Goal: Task Accomplishment & Management: Complete application form

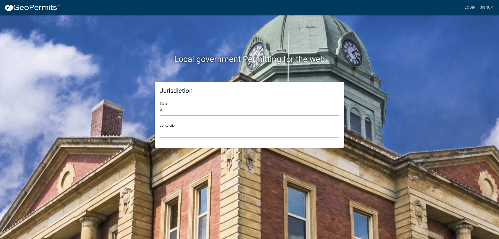
click at [163, 109] on select "All [US_STATE] [US_STATE] [US_STATE] [US_STATE] [US_STATE] [US_STATE] [US_STATE…" at bounding box center [249, 110] width 179 height 11
select select "[US_STATE]"
click at [160, 105] on select "All [US_STATE] [US_STATE] [US_STATE] [US_STATE] [US_STATE] [US_STATE] [US_STATE…" at bounding box center [249, 110] width 179 height 11
click at [170, 128] on select "City of [GEOGRAPHIC_DATA], [US_STATE] City of [GEOGRAPHIC_DATA], [US_STATE] Cit…" at bounding box center [249, 132] width 179 height 11
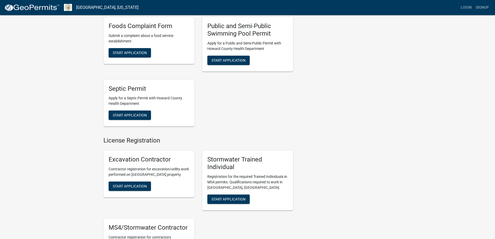
scroll to position [416, 0]
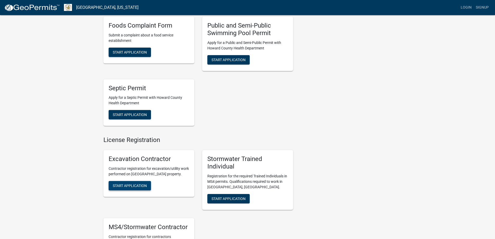
click at [140, 186] on span "Start Application" at bounding box center [130, 185] width 34 height 4
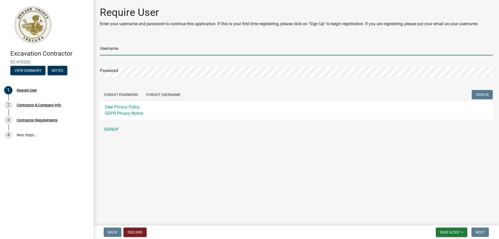
type input "mapledrainage"
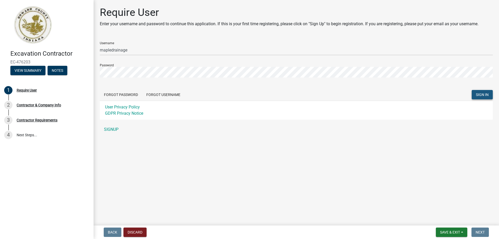
click at [483, 94] on span "SIGN IN" at bounding box center [482, 94] width 13 height 4
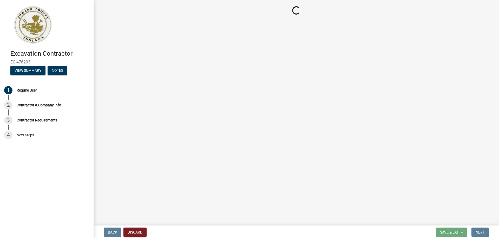
select select "IN"
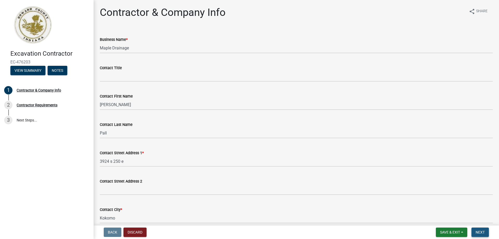
click at [478, 235] on button "Next" at bounding box center [479, 231] width 17 height 9
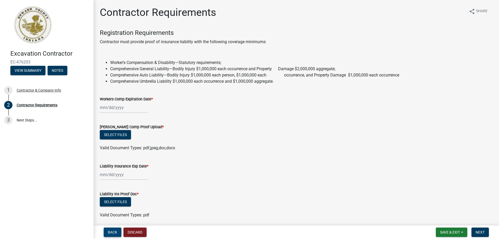
click at [118, 233] on button "Back" at bounding box center [113, 231] width 18 height 9
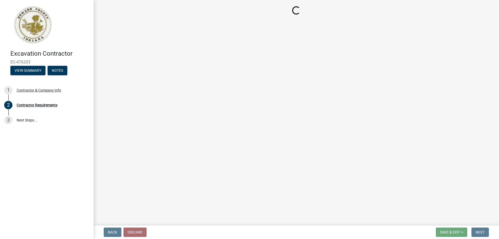
select select "IN"
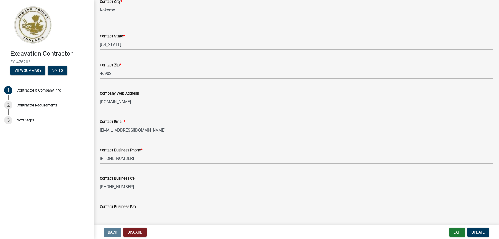
scroll to position [229, 0]
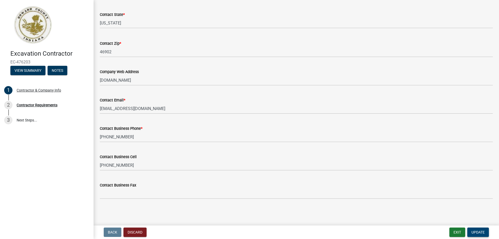
click at [481, 231] on span "Update" at bounding box center [477, 232] width 13 height 4
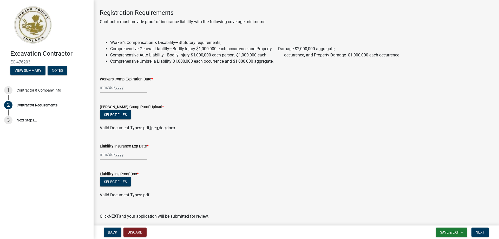
scroll to position [0, 0]
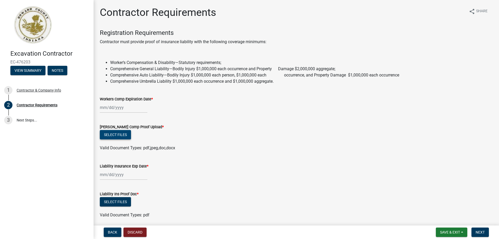
click at [126, 138] on button "Select files" at bounding box center [115, 134] width 31 height 9
